Goal: Information Seeking & Learning: Learn about a topic

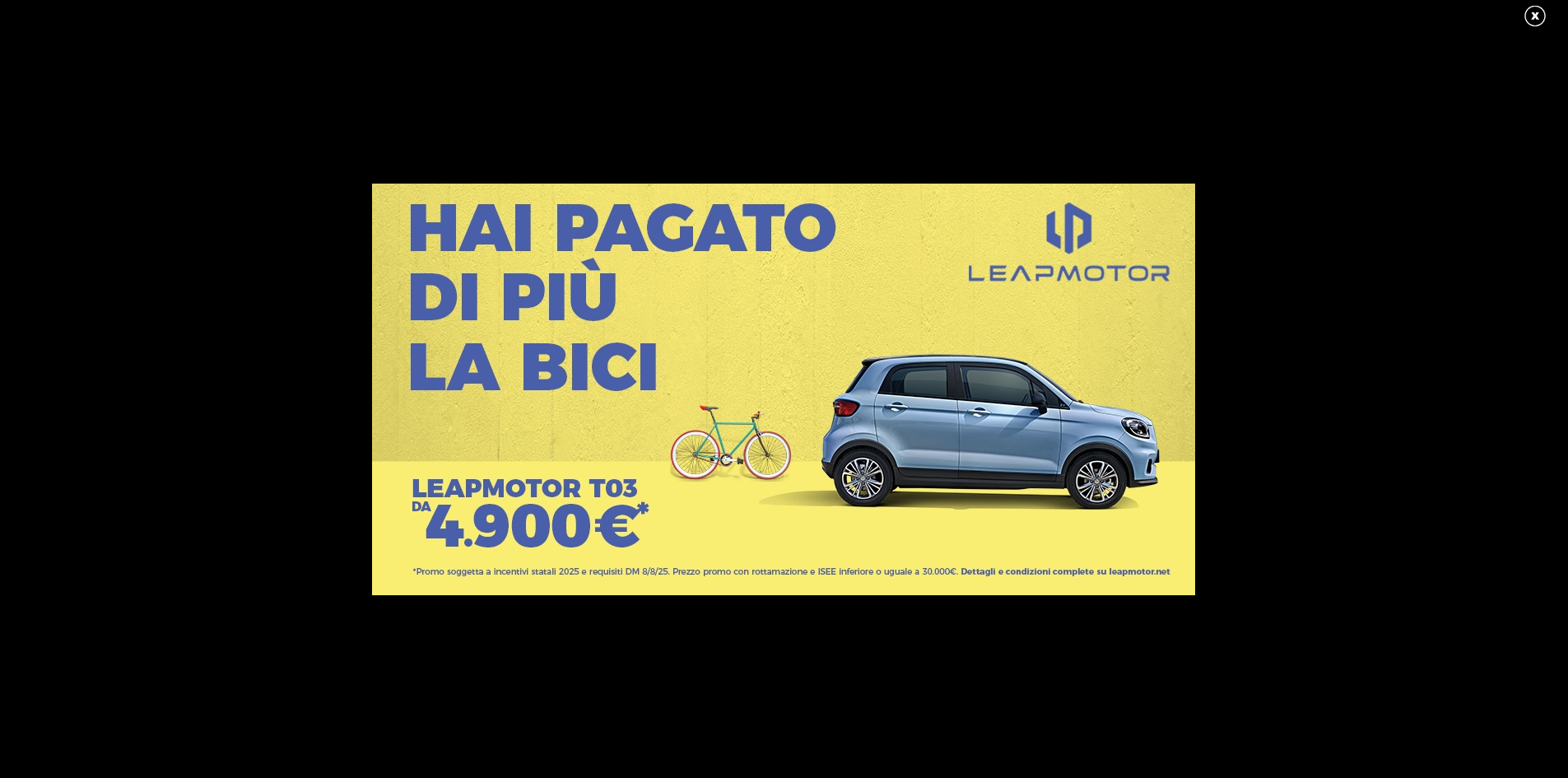
click at [1537, 16] on link at bounding box center [1543, 16] width 41 height 25
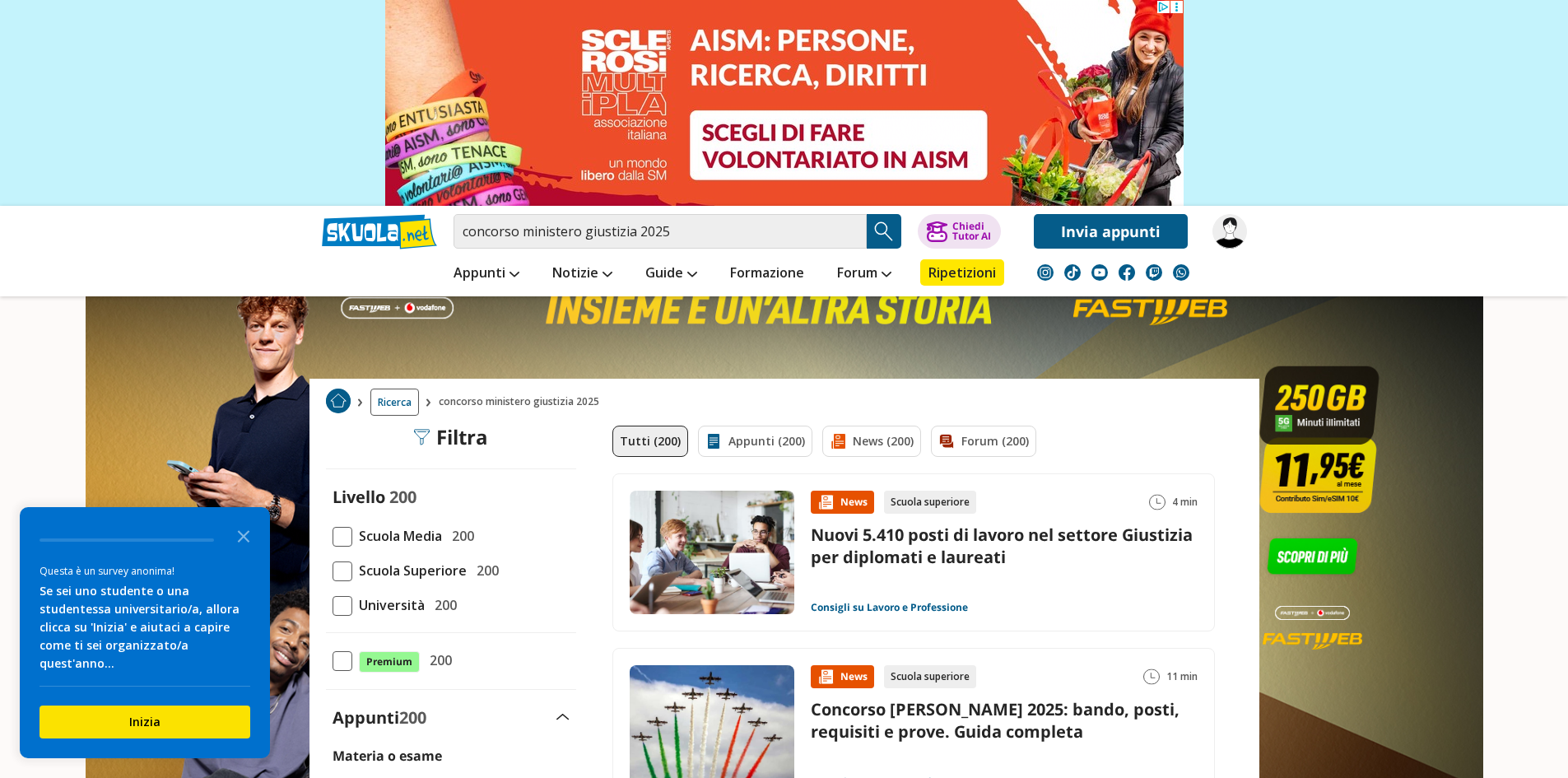
click at [881, 233] on img "Search Button" at bounding box center [884, 231] width 25 height 25
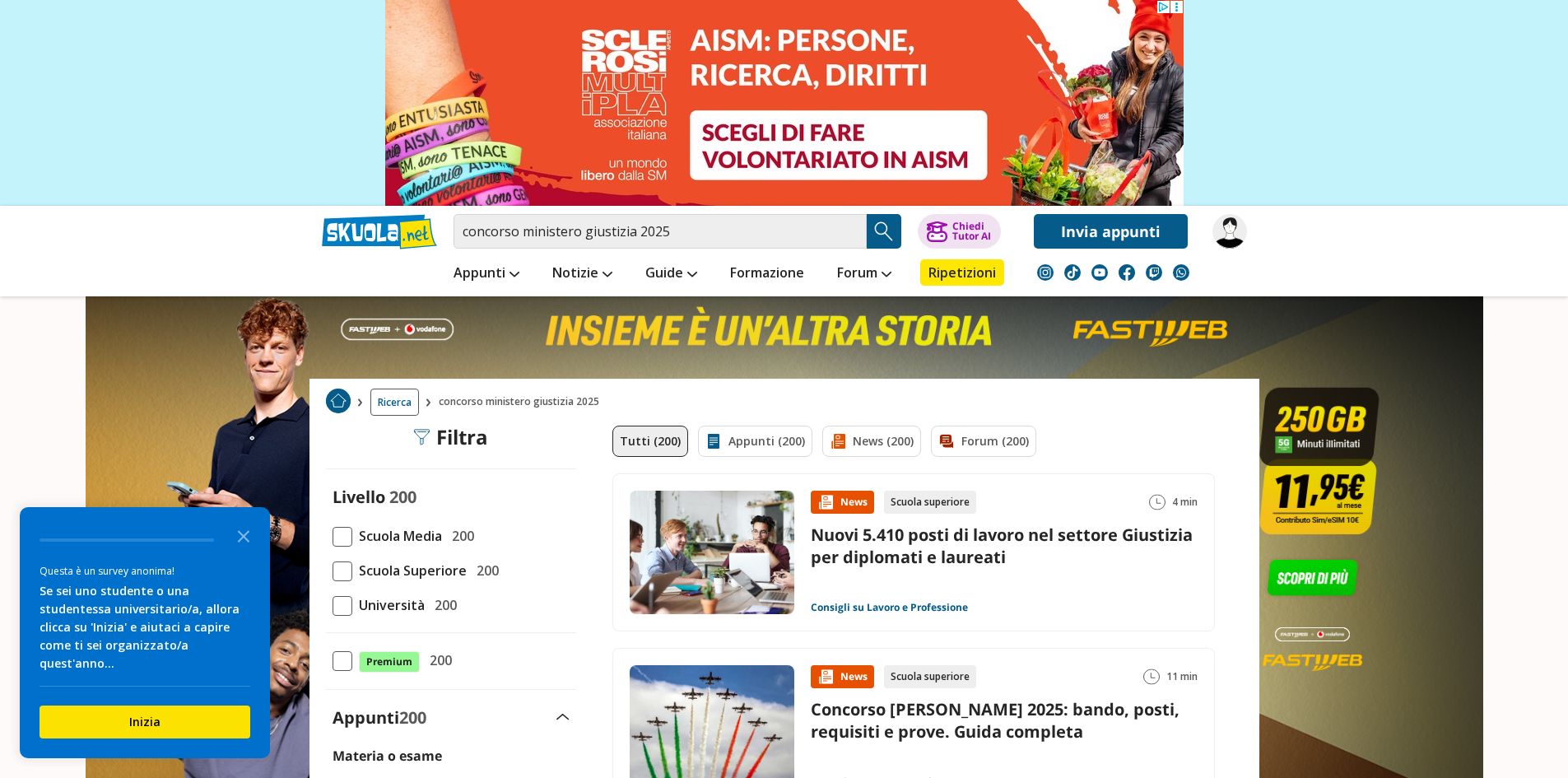
click at [889, 228] on img "Search Button" at bounding box center [884, 231] width 25 height 25
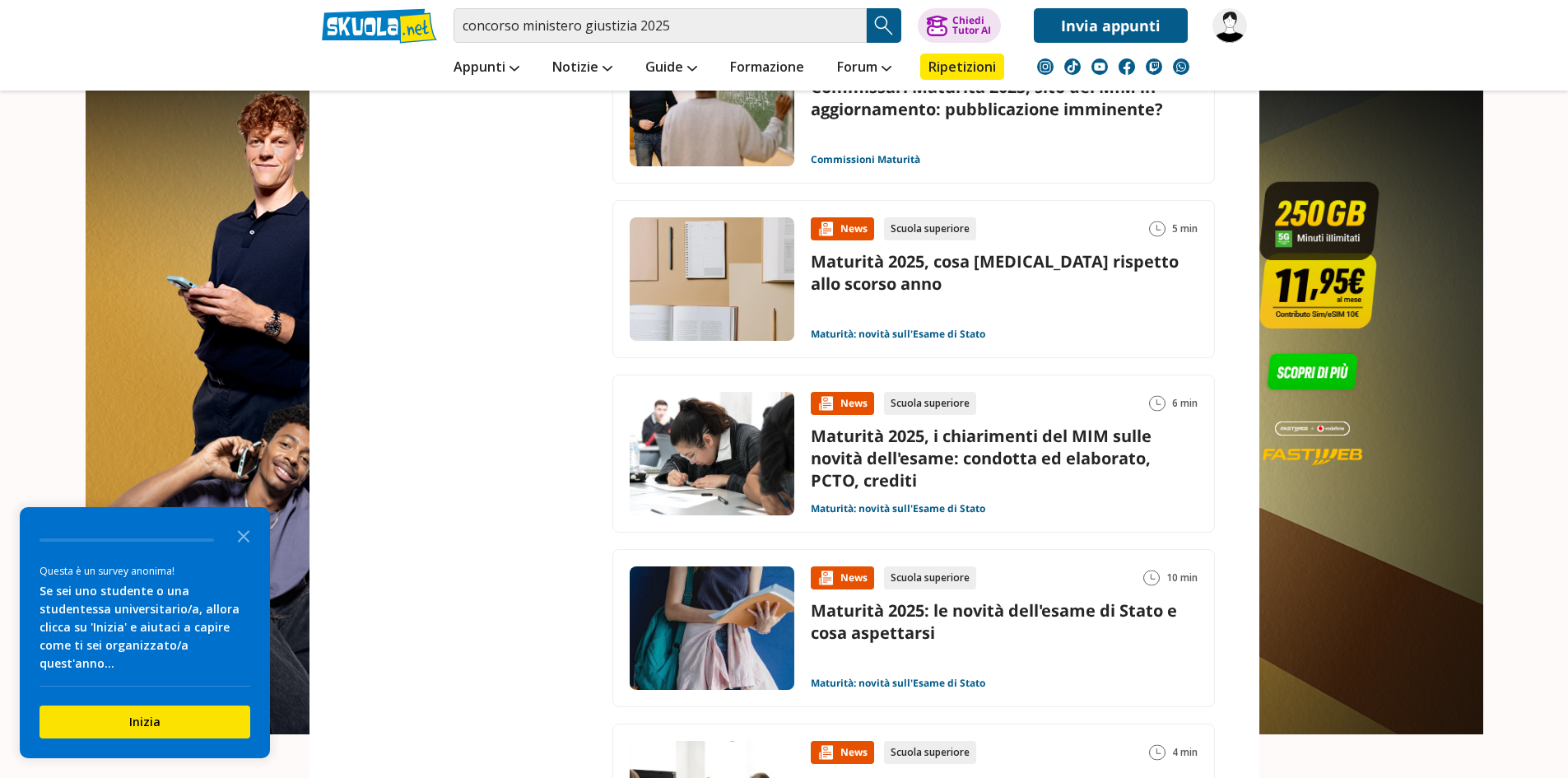
scroll to position [3210, 0]
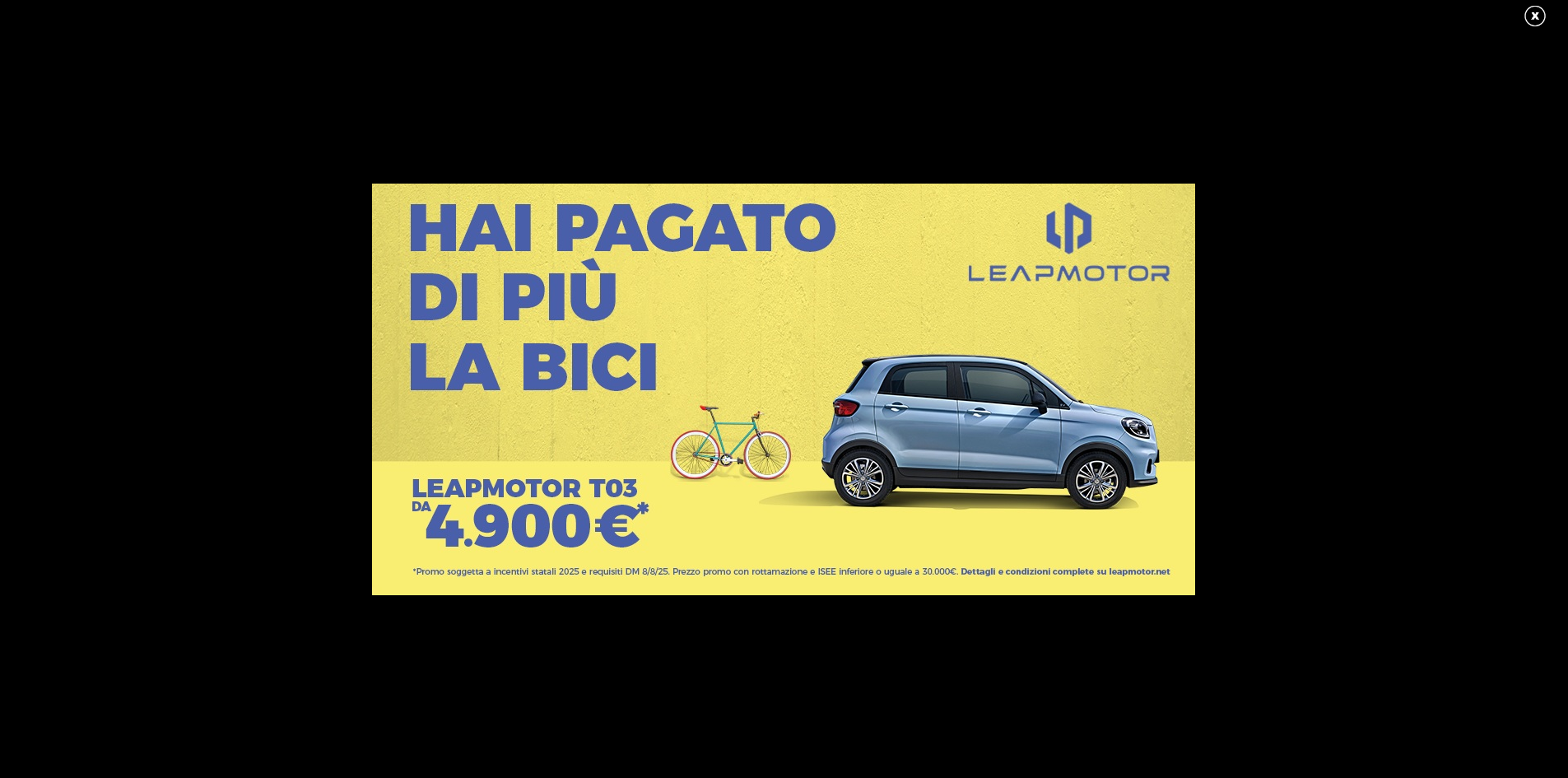
click at [1539, 14] on link at bounding box center [1543, 16] width 41 height 25
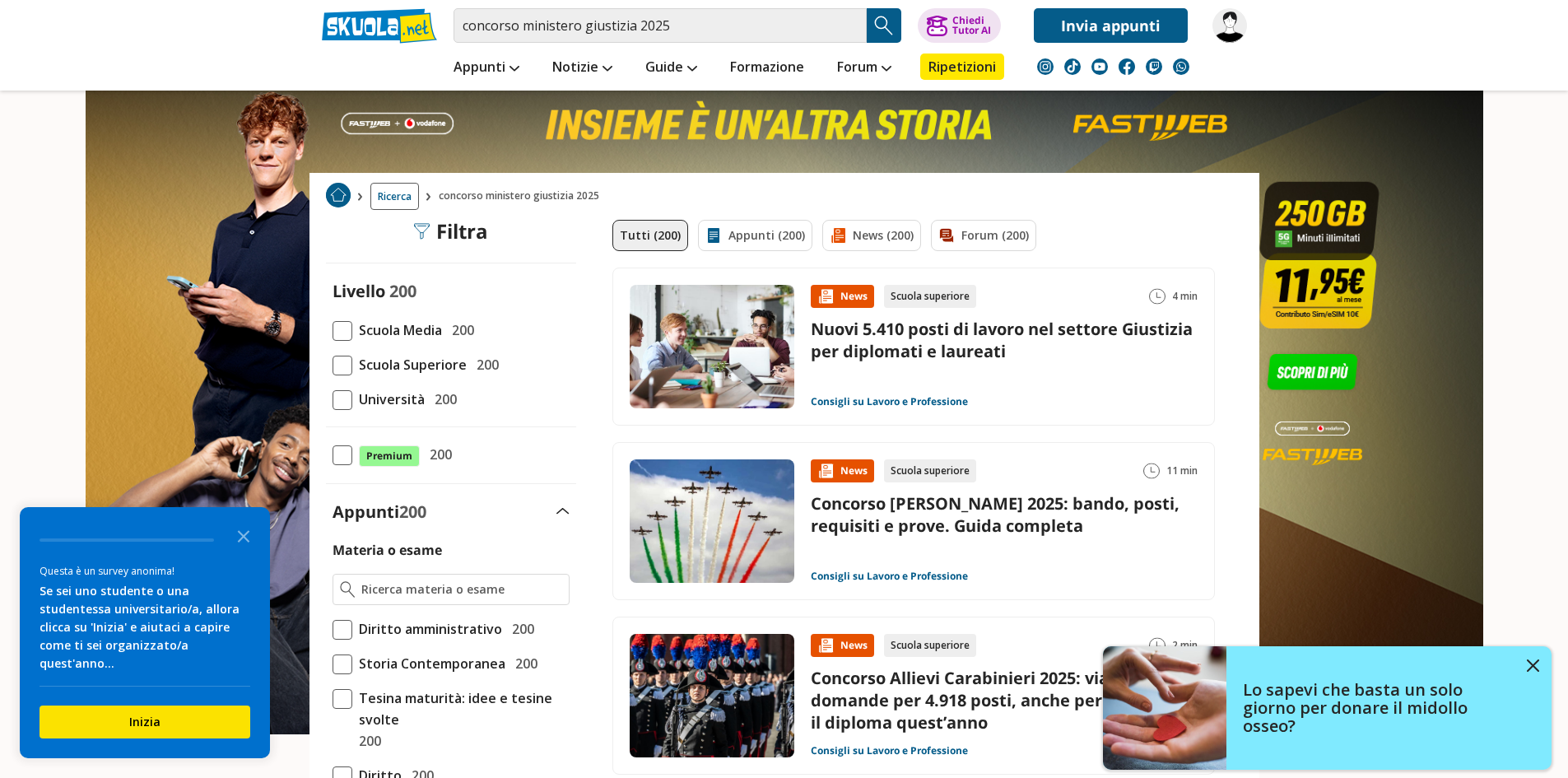
click at [861, 345] on link "Nuovi 5.410 posti di lavoro nel settore Giustizia per diplomati e laureati" at bounding box center [1001, 340] width 382 height 44
